Goal: Transaction & Acquisition: Purchase product/service

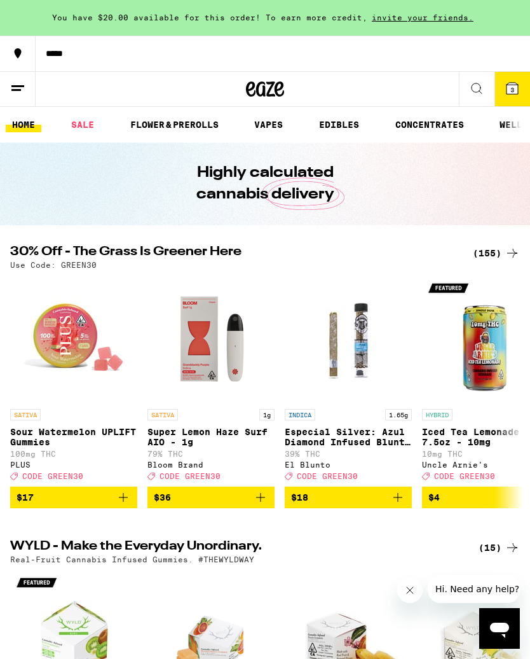
click at [499, 254] on div "(155)" at bounding box center [496, 252] width 47 height 15
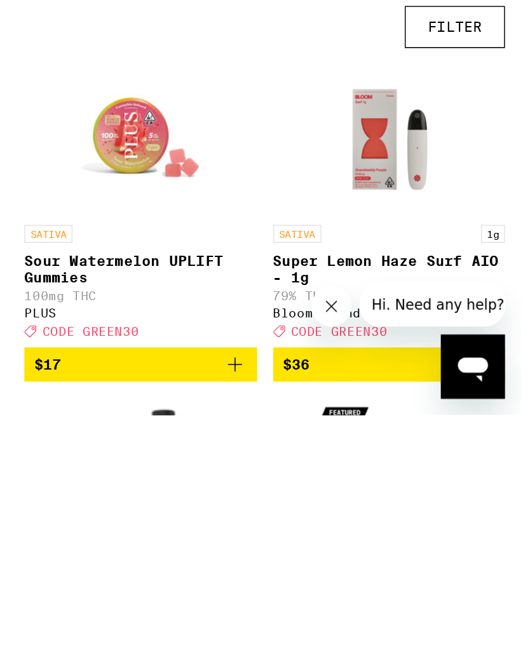
click at [0, 0] on label "Edibles" at bounding box center [0, 0] width 0 height 0
click at [0, 0] on input "Edibles" at bounding box center [0, 0] width 0 height 0
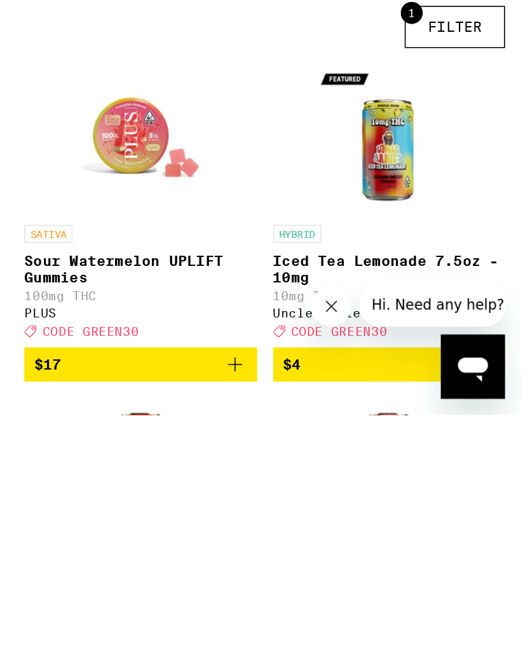
click at [0, 0] on label "Edibles" at bounding box center [0, 0] width 0 height 0
click at [0, 0] on input "Edibles" at bounding box center [0, 0] width 0 height 0
checkbox input "false"
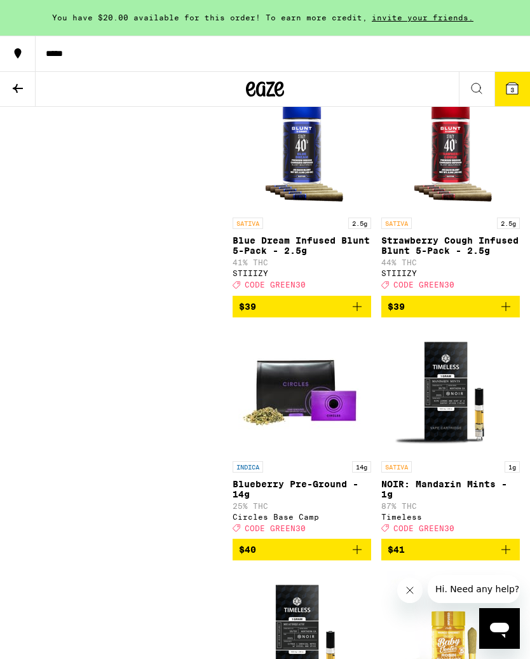
scroll to position [15792, 0]
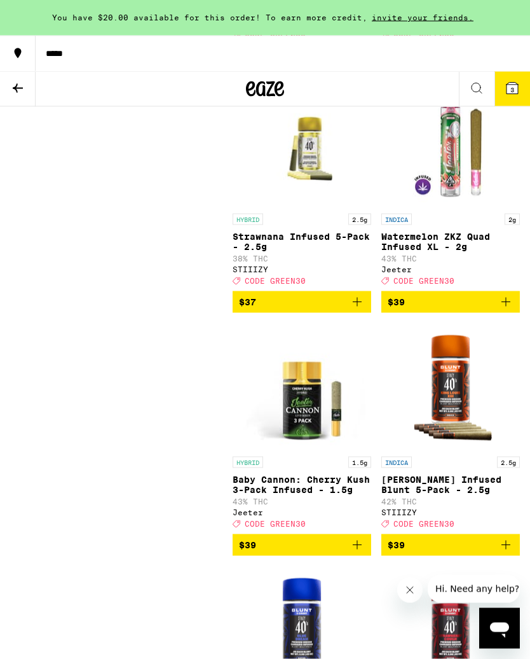
click at [514, 86] on span "3" at bounding box center [513, 90] width 4 height 8
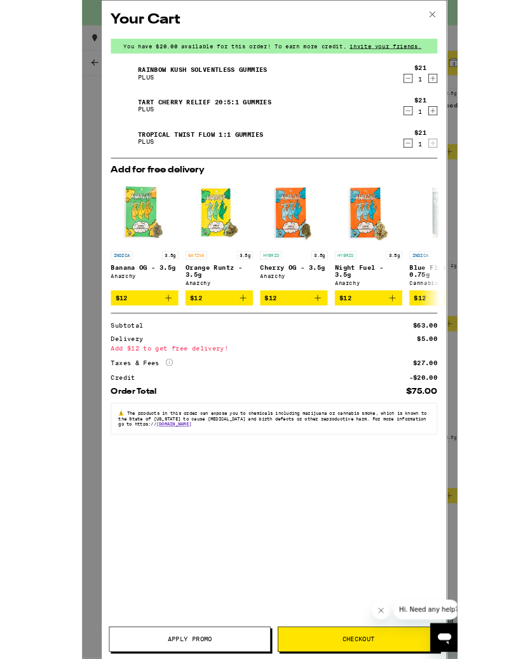
scroll to position [15312, 0]
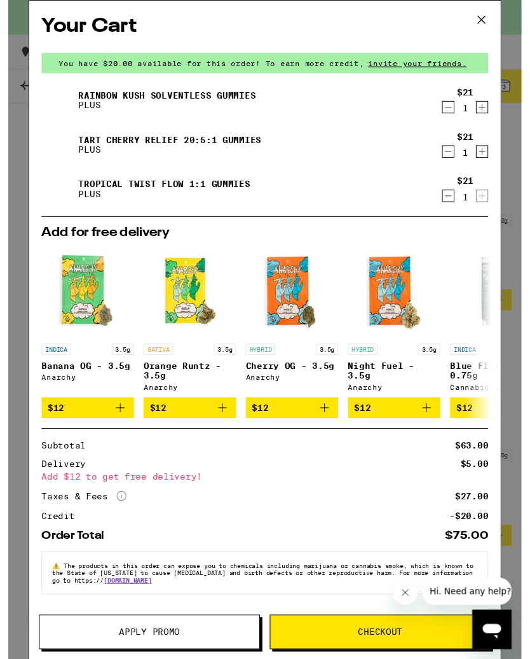
click at [490, 17] on icon at bounding box center [488, 20] width 19 height 19
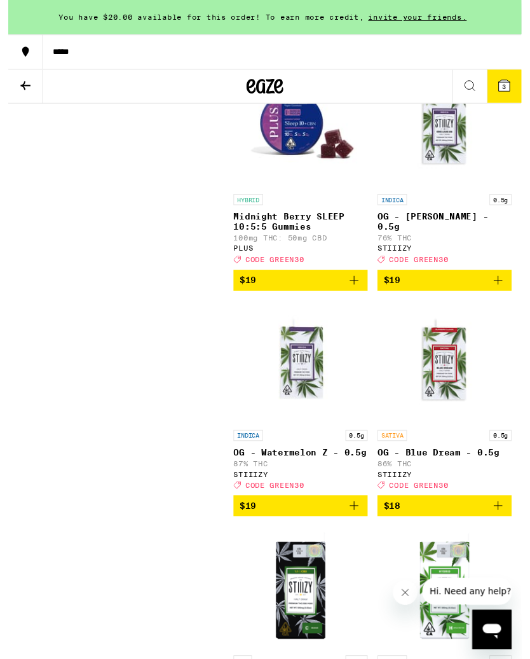
scroll to position [5037, 0]
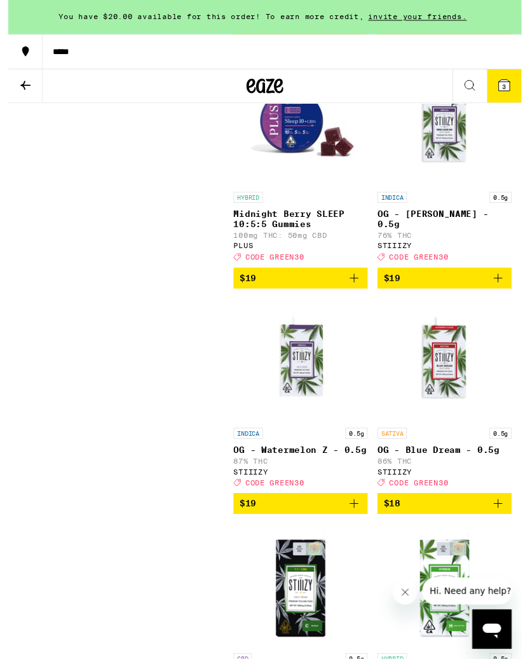
click at [357, 292] on icon "Add to bag" at bounding box center [357, 287] width 9 height 9
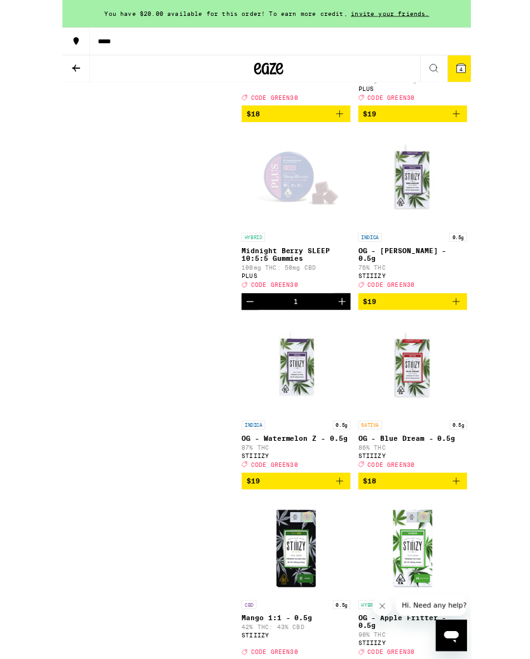
scroll to position [5052, 0]
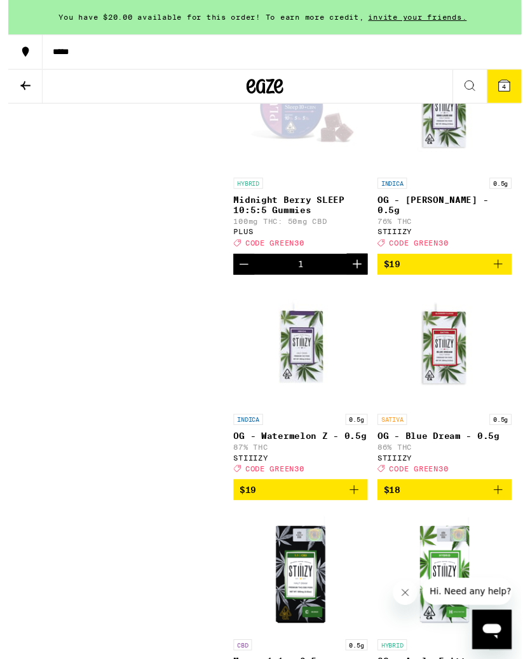
click at [514, 84] on icon at bounding box center [512, 88] width 11 height 11
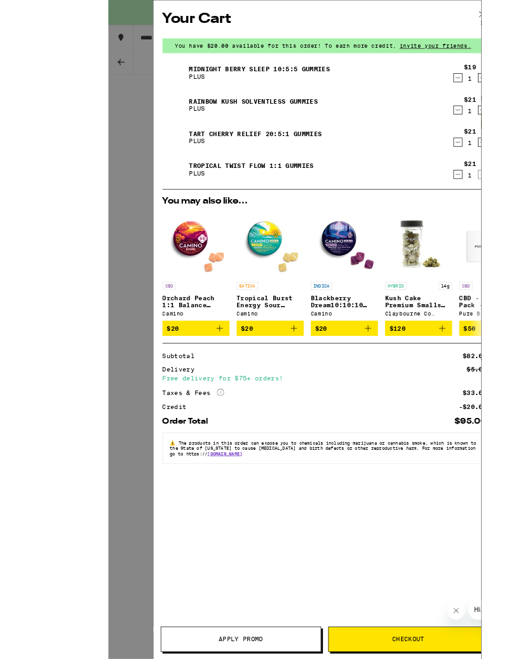
scroll to position [5011, 0]
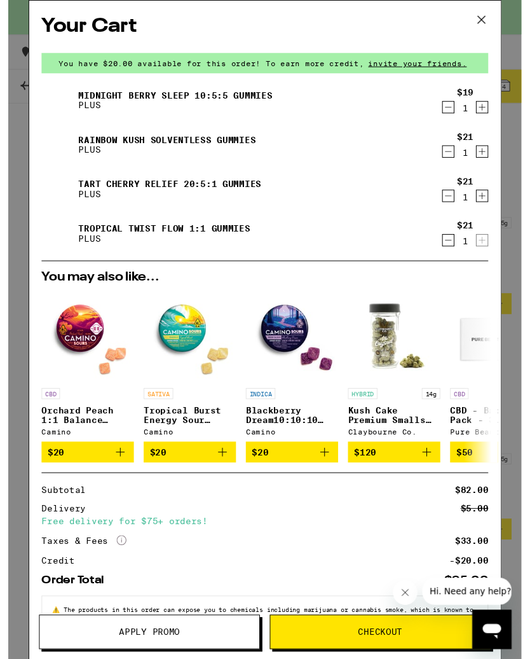
click at [167, 657] on span "Apply Promo" at bounding box center [145, 652] width 63 height 9
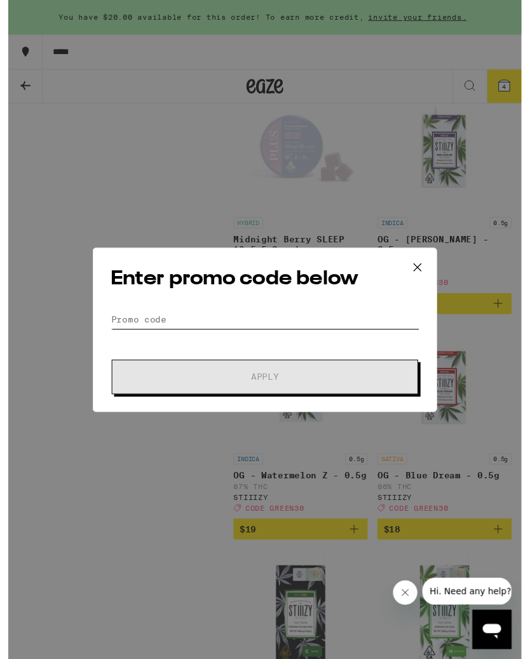
click at [217, 327] on input "Promo Code" at bounding box center [265, 329] width 319 height 19
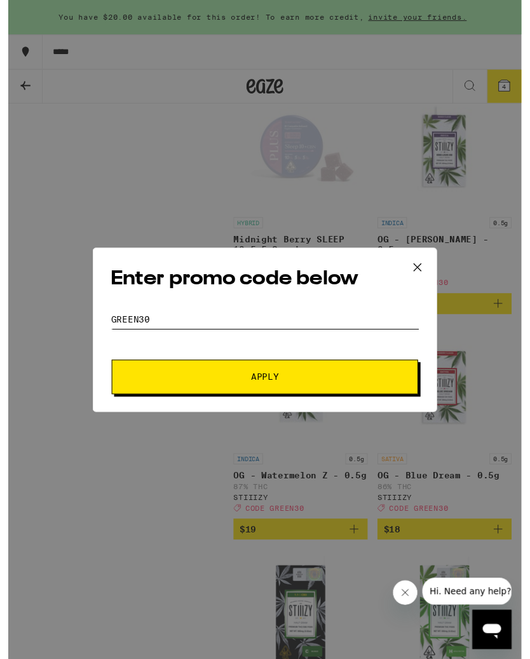
type input "Green30"
click at [289, 386] on span "Apply" at bounding box center [265, 389] width 229 height 9
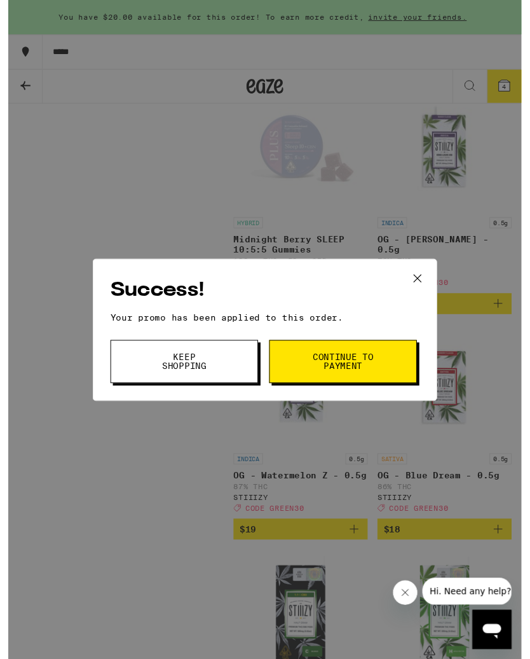
click at [426, 284] on icon at bounding box center [422, 287] width 19 height 19
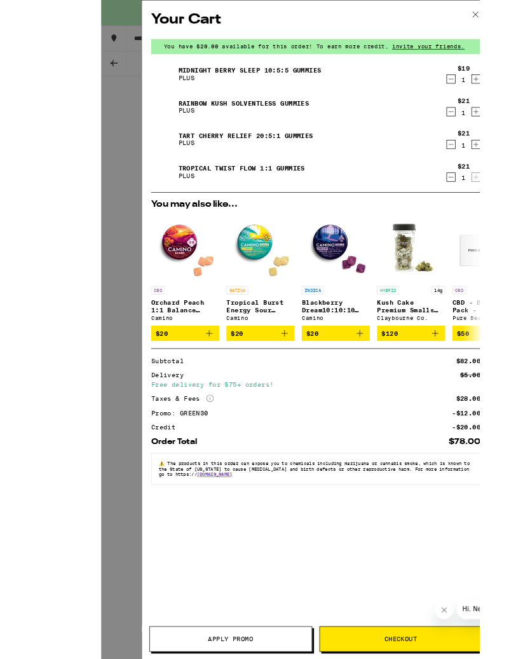
scroll to position [4784, 0]
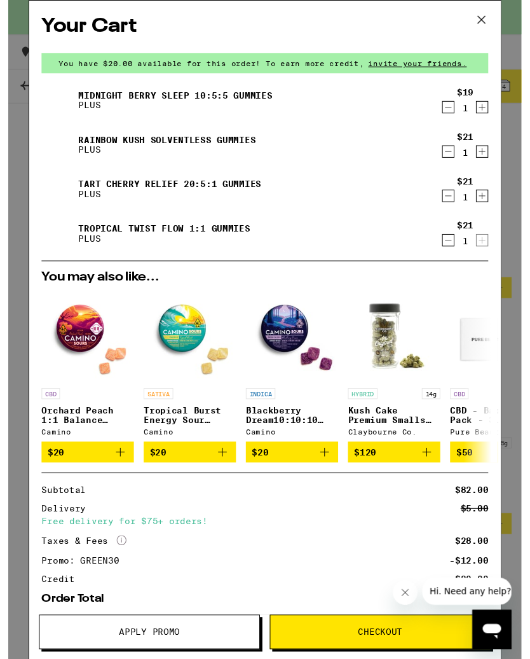
click at [376, 653] on span "Checkout" at bounding box center [385, 652] width 46 height 9
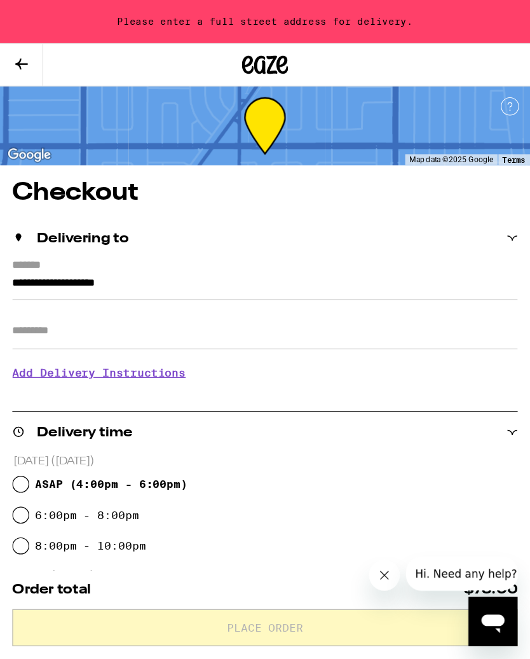
click at [67, 226] on label "*******" at bounding box center [265, 220] width 510 height 12
click at [67, 247] on input "**********" at bounding box center [218, 237] width 417 height 22
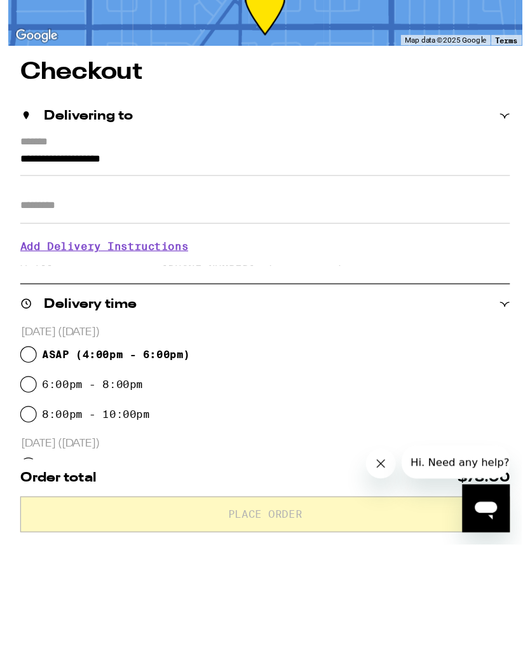
scroll to position [7, 0]
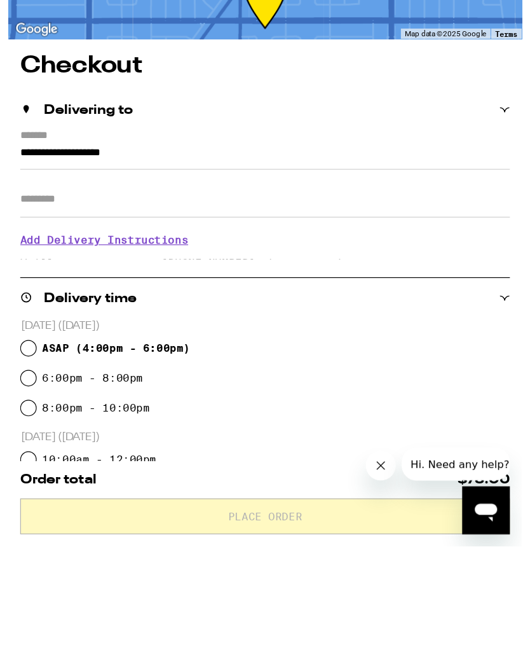
click at [59, 172] on div "Delivering to" at bounding box center [218, 189] width 417 height 34
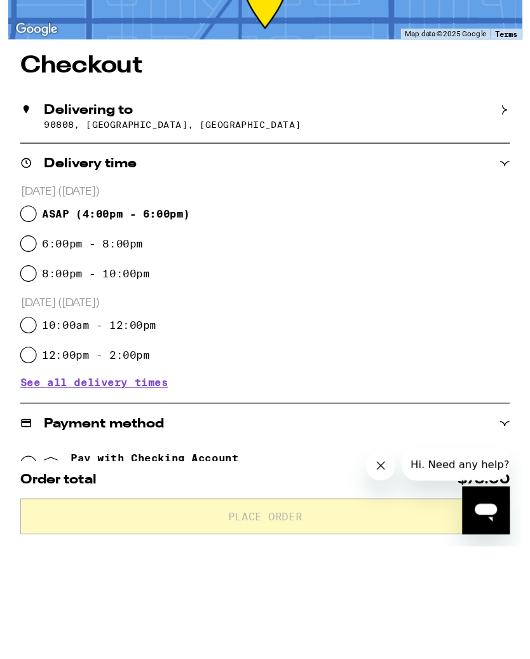
click at [81, 184] on h2 "Delivering to" at bounding box center [69, 189] width 76 height 11
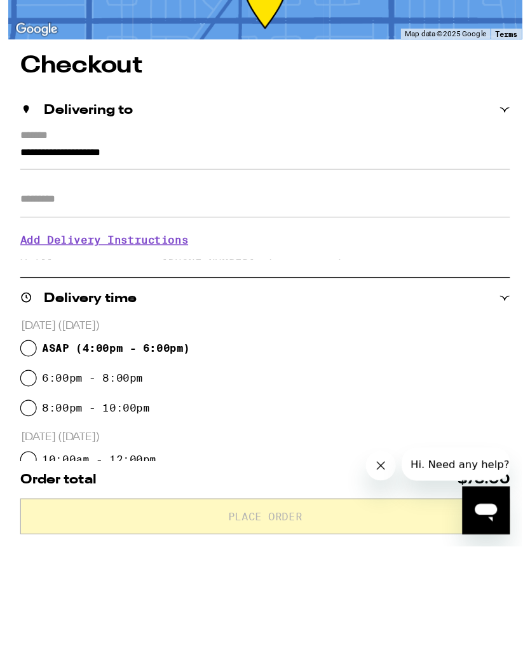
click at [36, 207] on label "*******" at bounding box center [265, 213] width 510 height 12
click at [36, 219] on input "**********" at bounding box center [218, 230] width 417 height 22
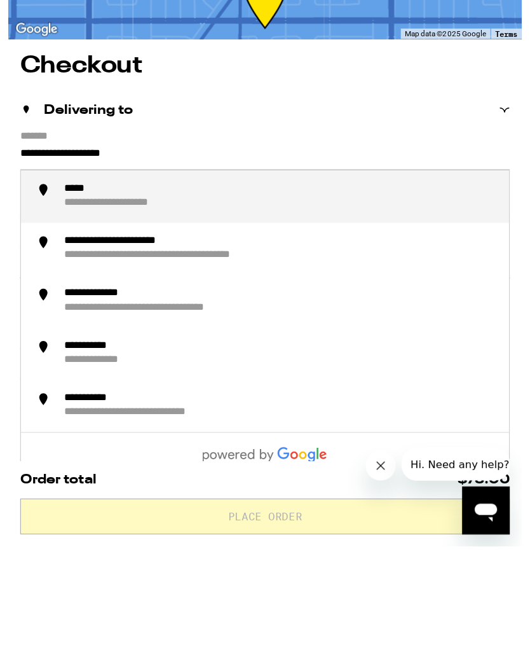
click at [12, 219] on input "**********" at bounding box center [218, 230] width 417 height 22
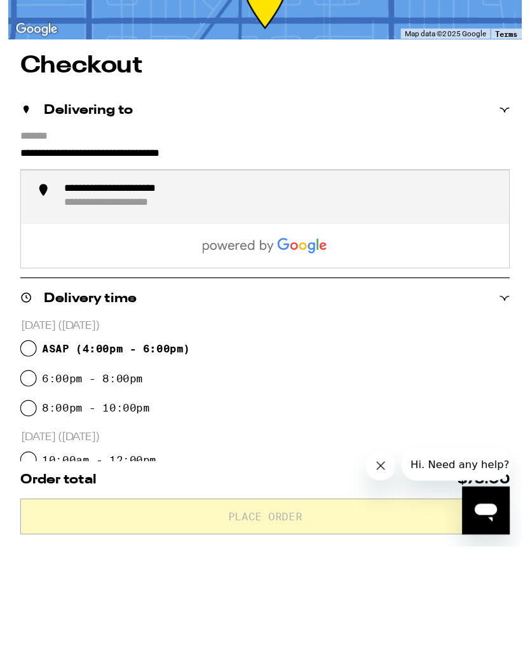
click at [104, 251] on div "**********" at bounding box center [117, 257] width 138 height 12
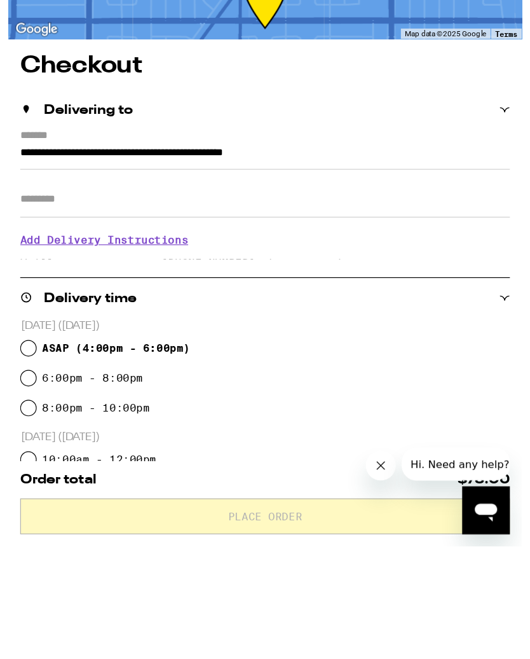
type input "**********"
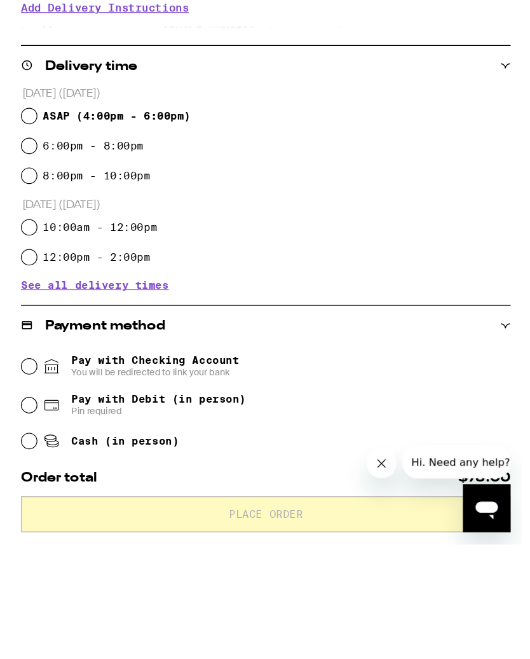
scroll to position [203, 0]
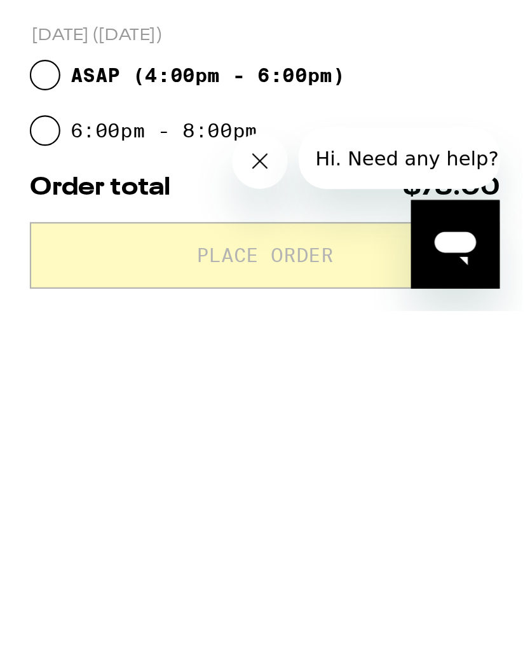
click at [17, 188] on input "ASAP ( 4:00pm - 6:00pm )" at bounding box center [17, 194] width 13 height 13
radio input "true"
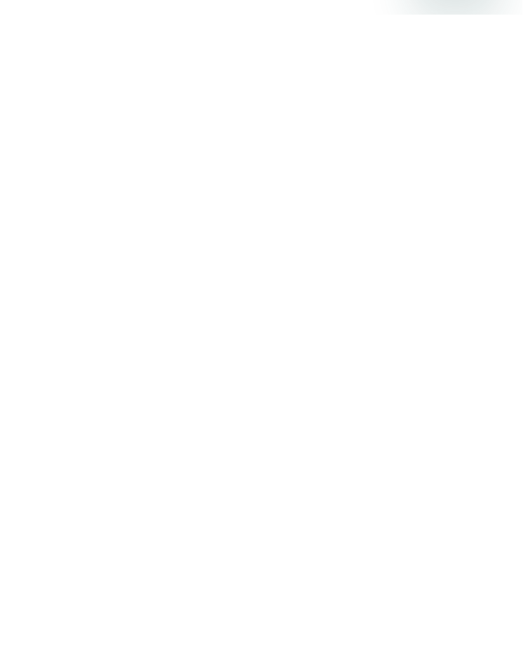
click at [18, 466] on input "Cash (in person)" at bounding box center [17, 472] width 13 height 13
radio input "true"
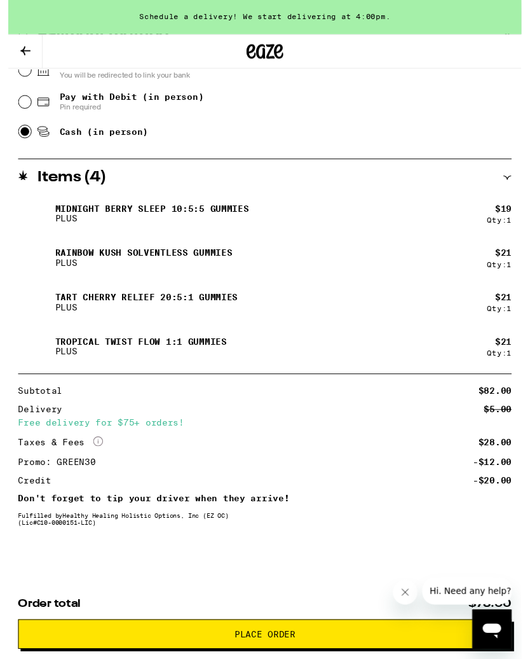
scroll to position [594, 0]
click at [277, 650] on span "Place Order" at bounding box center [265, 654] width 63 height 9
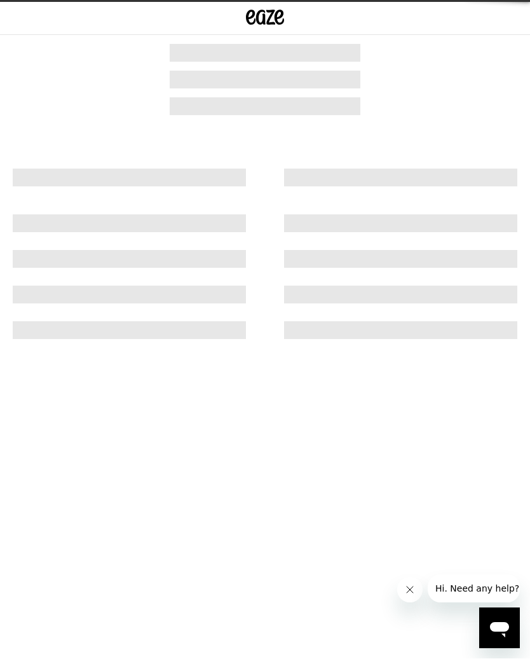
scroll to position [1, 0]
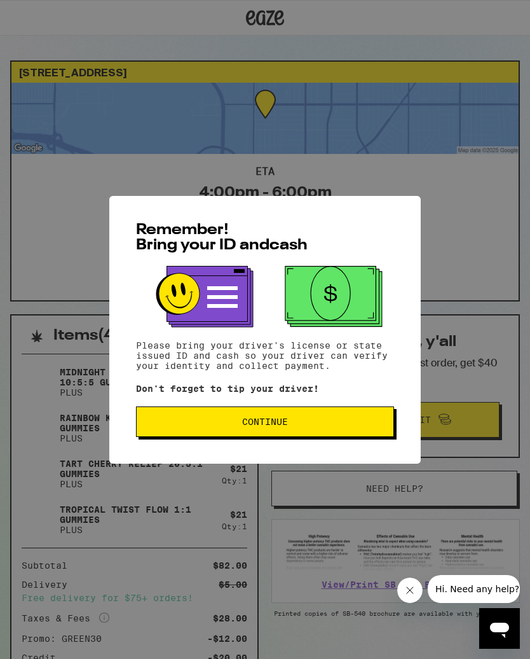
click at [275, 418] on button "Continue" at bounding box center [265, 421] width 258 height 31
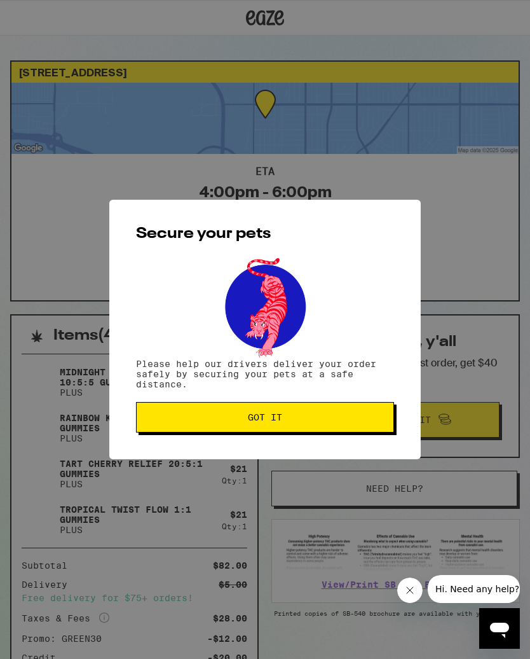
click at [277, 411] on button "Got it" at bounding box center [265, 417] width 258 height 31
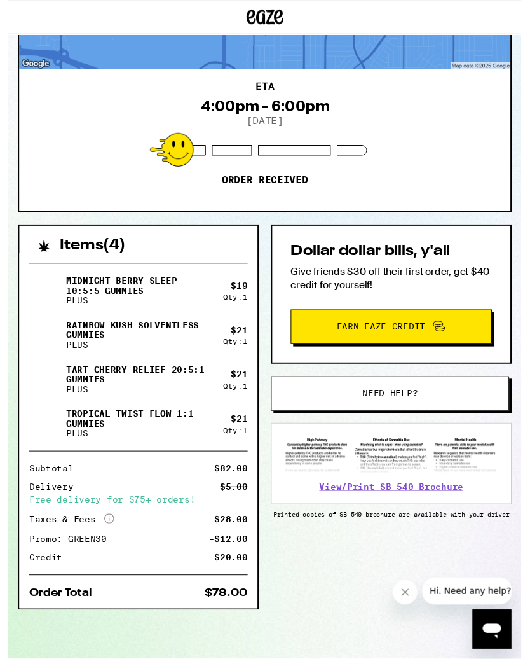
scroll to position [88, 0]
